Goal: Check status

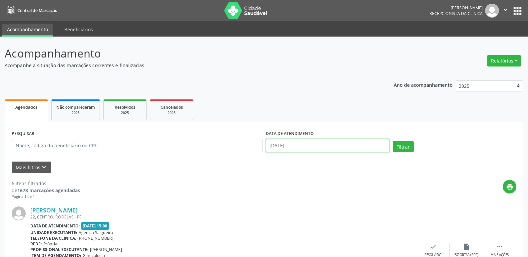
click at [348, 146] on input "[DATE]" at bounding box center [327, 145] width 123 height 13
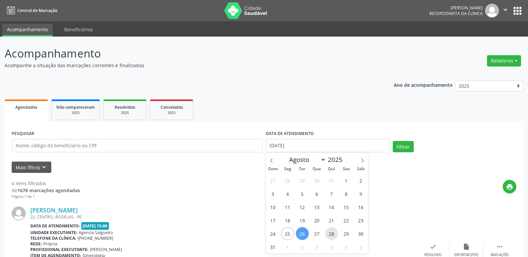
click at [329, 234] on span "28" at bounding box center [331, 233] width 13 height 13
type input "[DATE]"
click at [329, 234] on span "28" at bounding box center [331, 233] width 13 height 13
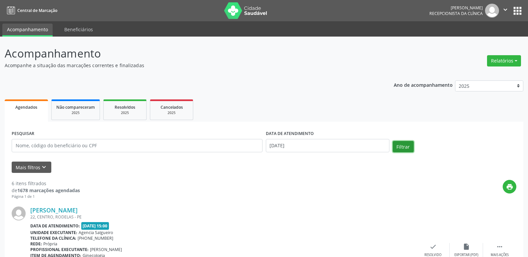
click at [401, 149] on button "Filtrar" at bounding box center [402, 146] width 21 height 11
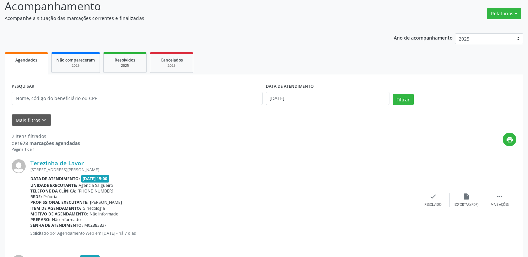
scroll to position [46, 0]
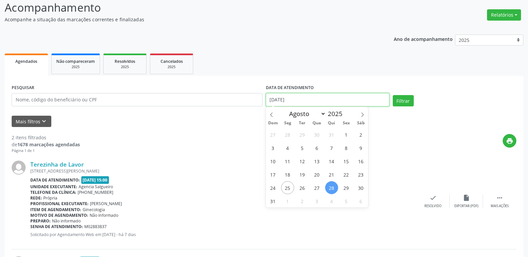
click at [284, 102] on input "[DATE]" at bounding box center [327, 99] width 123 height 13
click at [304, 189] on span "26" at bounding box center [302, 187] width 13 height 13
type input "[DATE]"
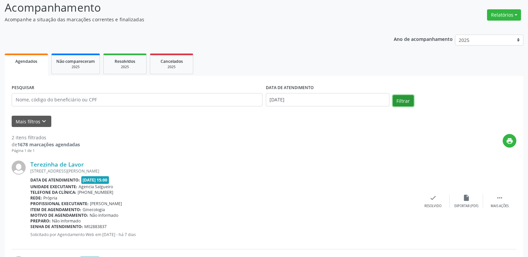
click at [397, 99] on button "Filtrar" at bounding box center [402, 100] width 21 height 11
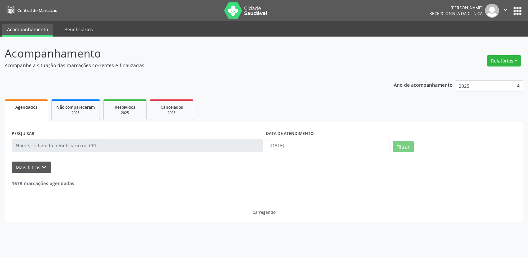
scroll to position [0, 0]
